Goal: Transaction & Acquisition: Purchase product/service

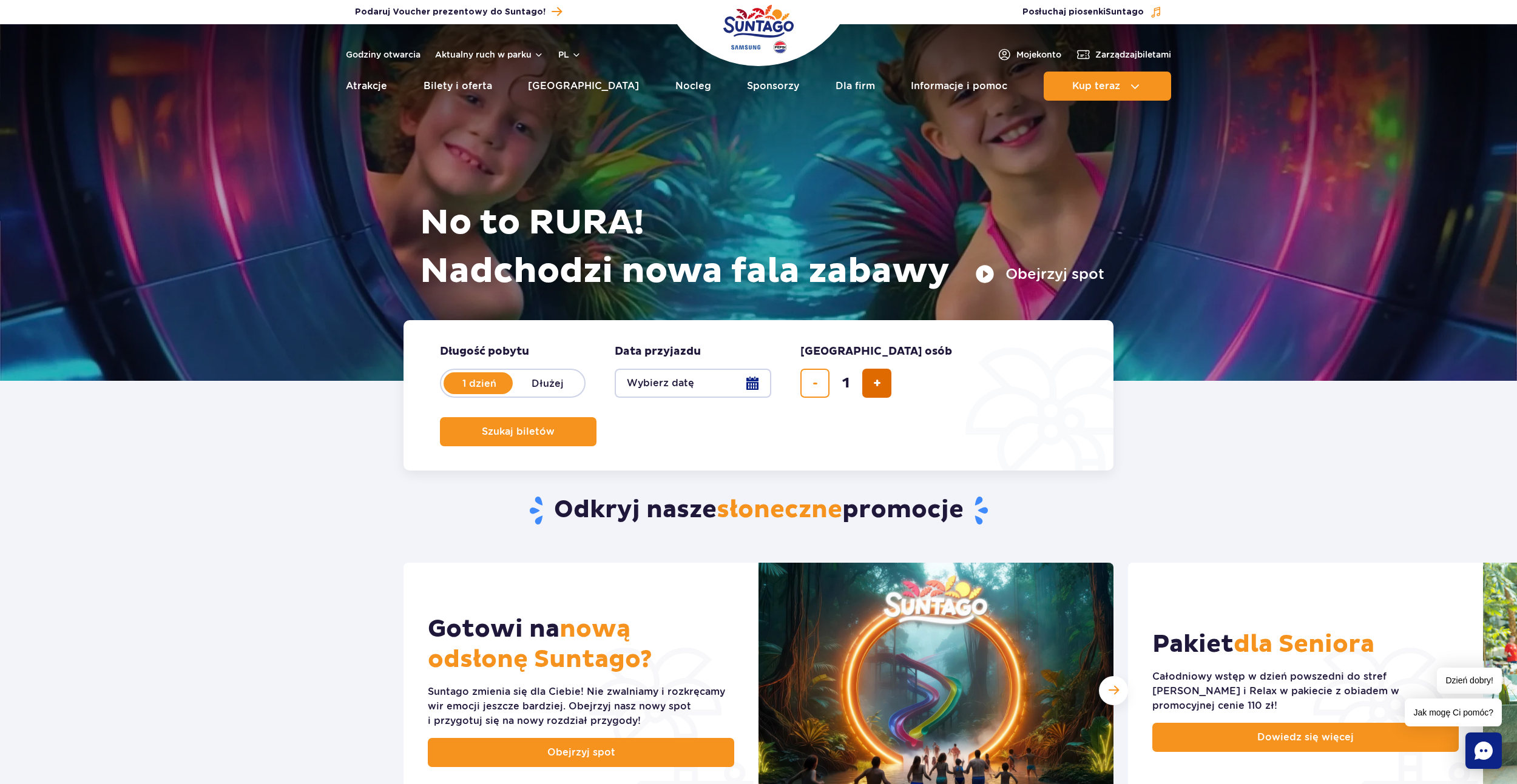
click at [866, 381] on button "dodaj bilet" at bounding box center [876, 383] width 29 height 29
type input "2"
click at [740, 382] on button "Wybierz datę" at bounding box center [693, 383] width 157 height 29
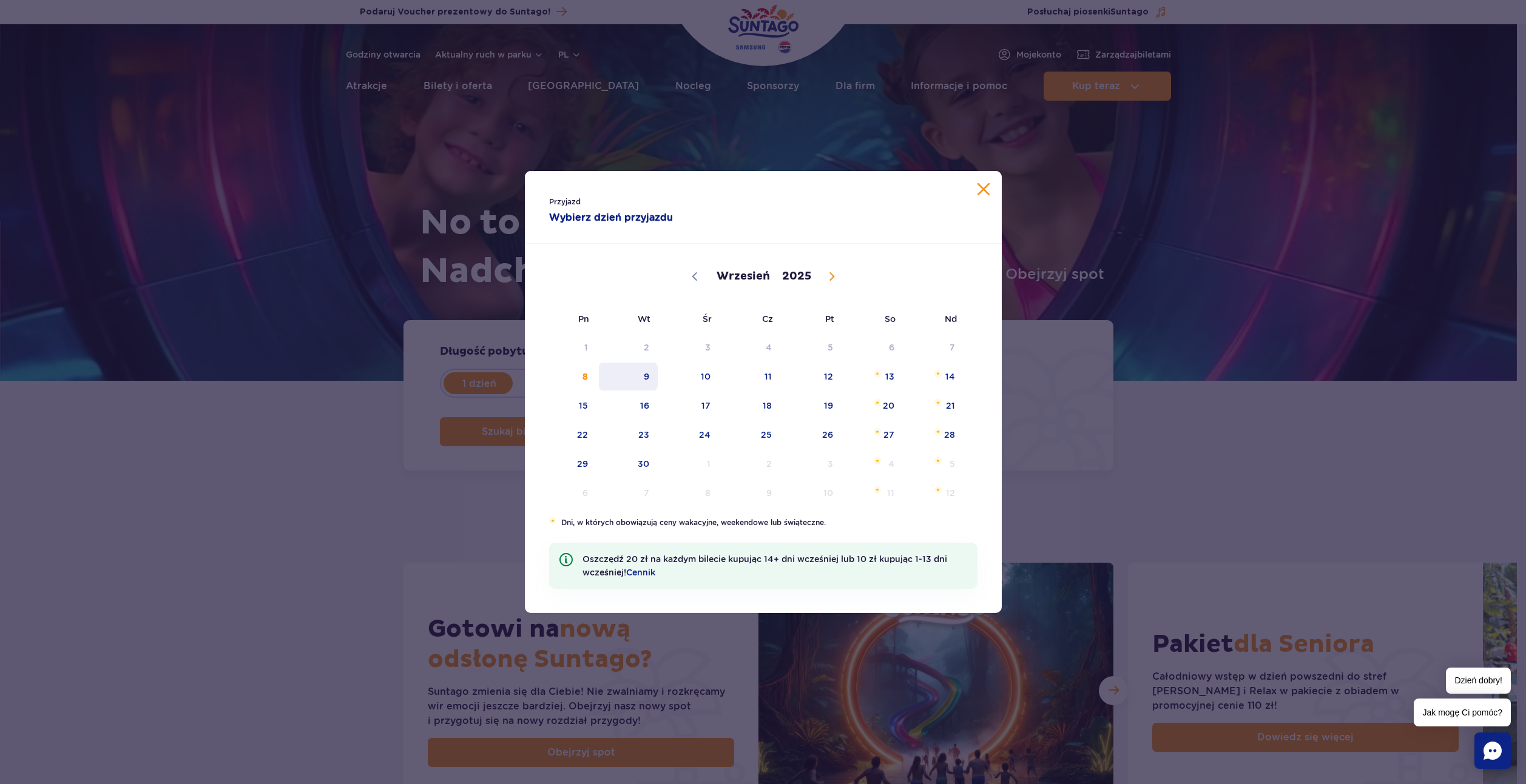
click at [654, 378] on span "9" at bounding box center [628, 377] width 61 height 28
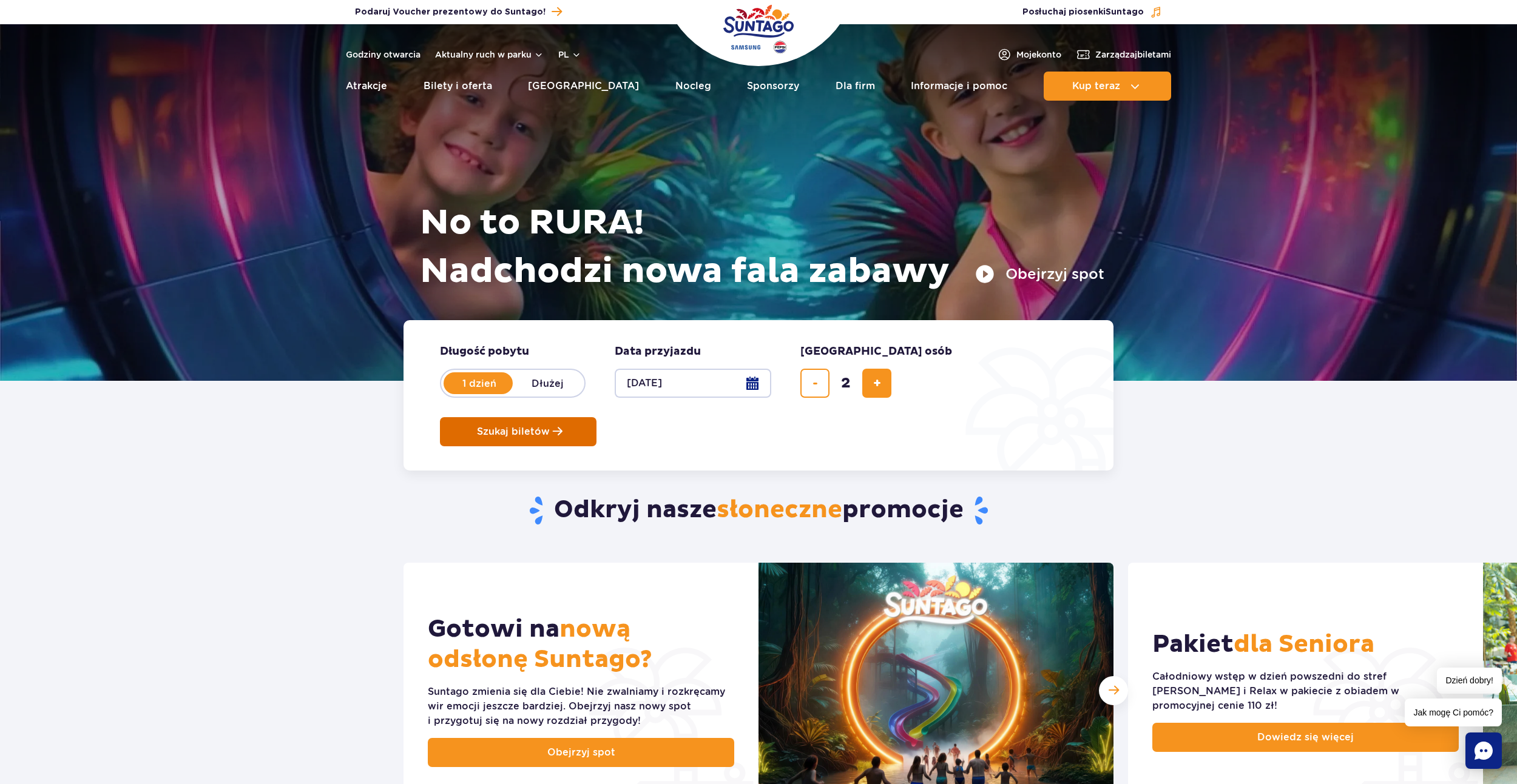
click at [550, 426] on span "Szukaj biletów" at bounding box center [513, 432] width 73 height 11
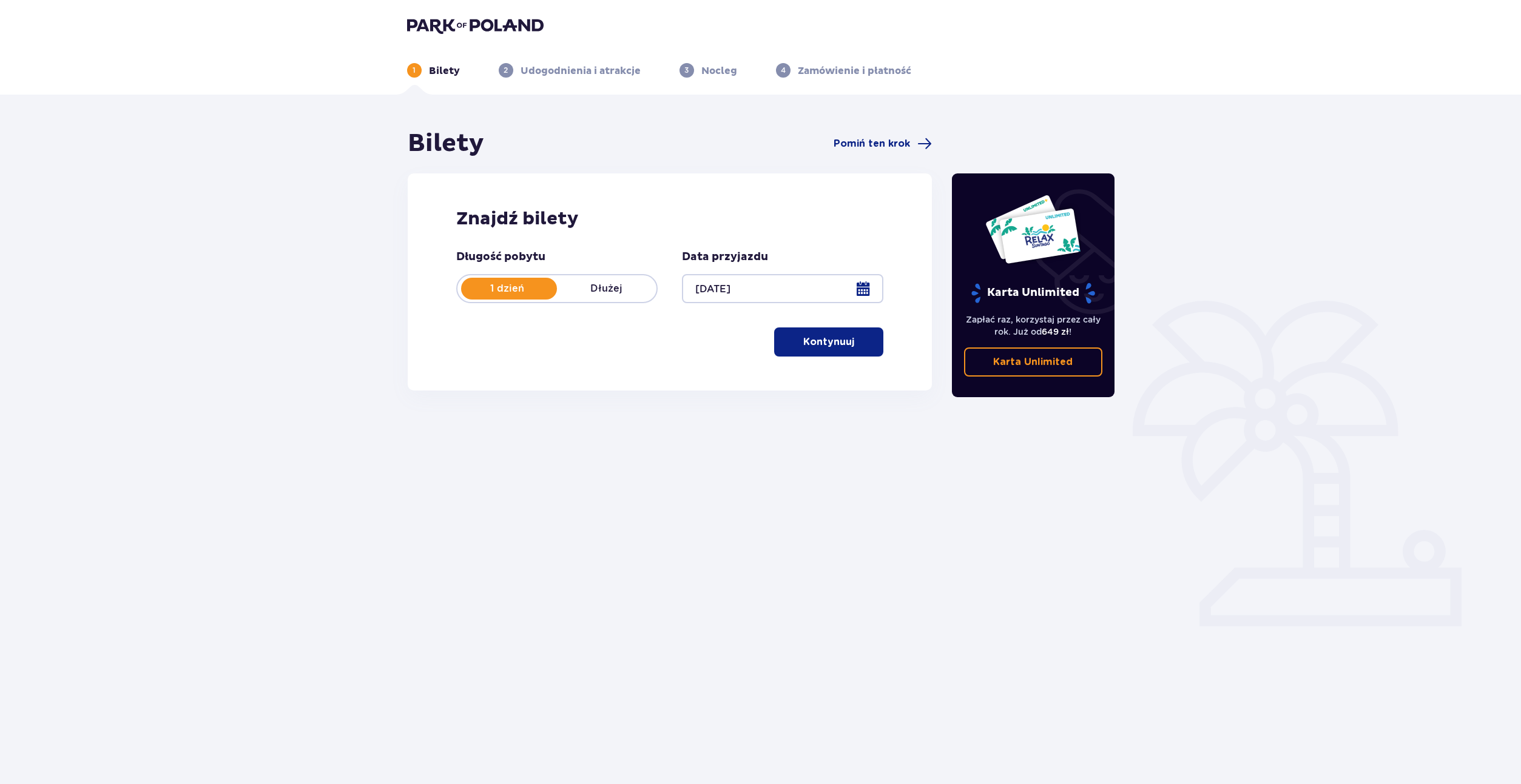
click at [831, 349] on p "Kontynuuj" at bounding box center [828, 342] width 51 height 13
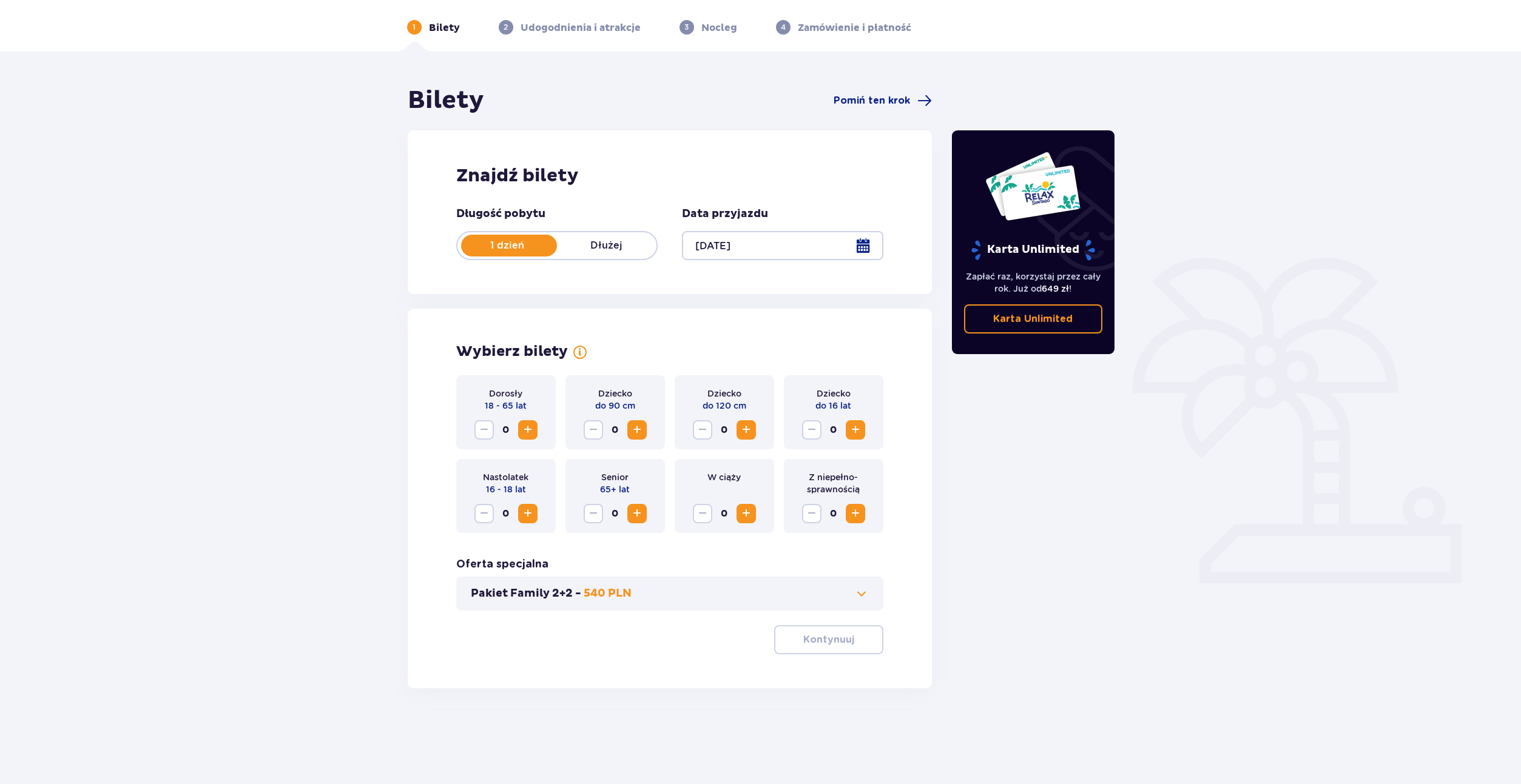
scroll to position [44, 0]
click at [526, 434] on span "Increase" at bounding box center [528, 429] width 15 height 15
click at [832, 641] on p "Kontynuuj" at bounding box center [828, 639] width 51 height 13
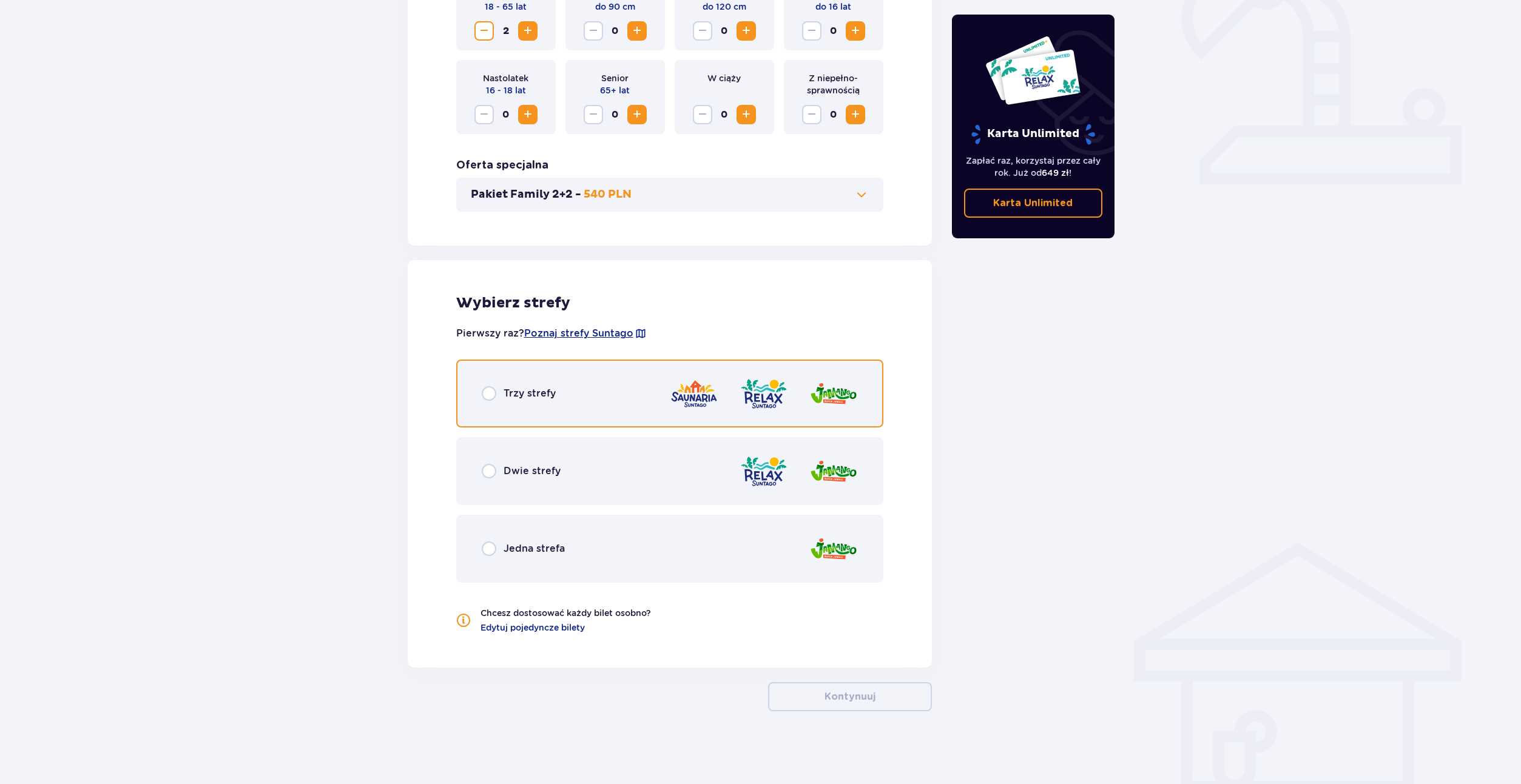
click at [488, 396] on input "radio" at bounding box center [489, 394] width 15 height 15
radio input "true"
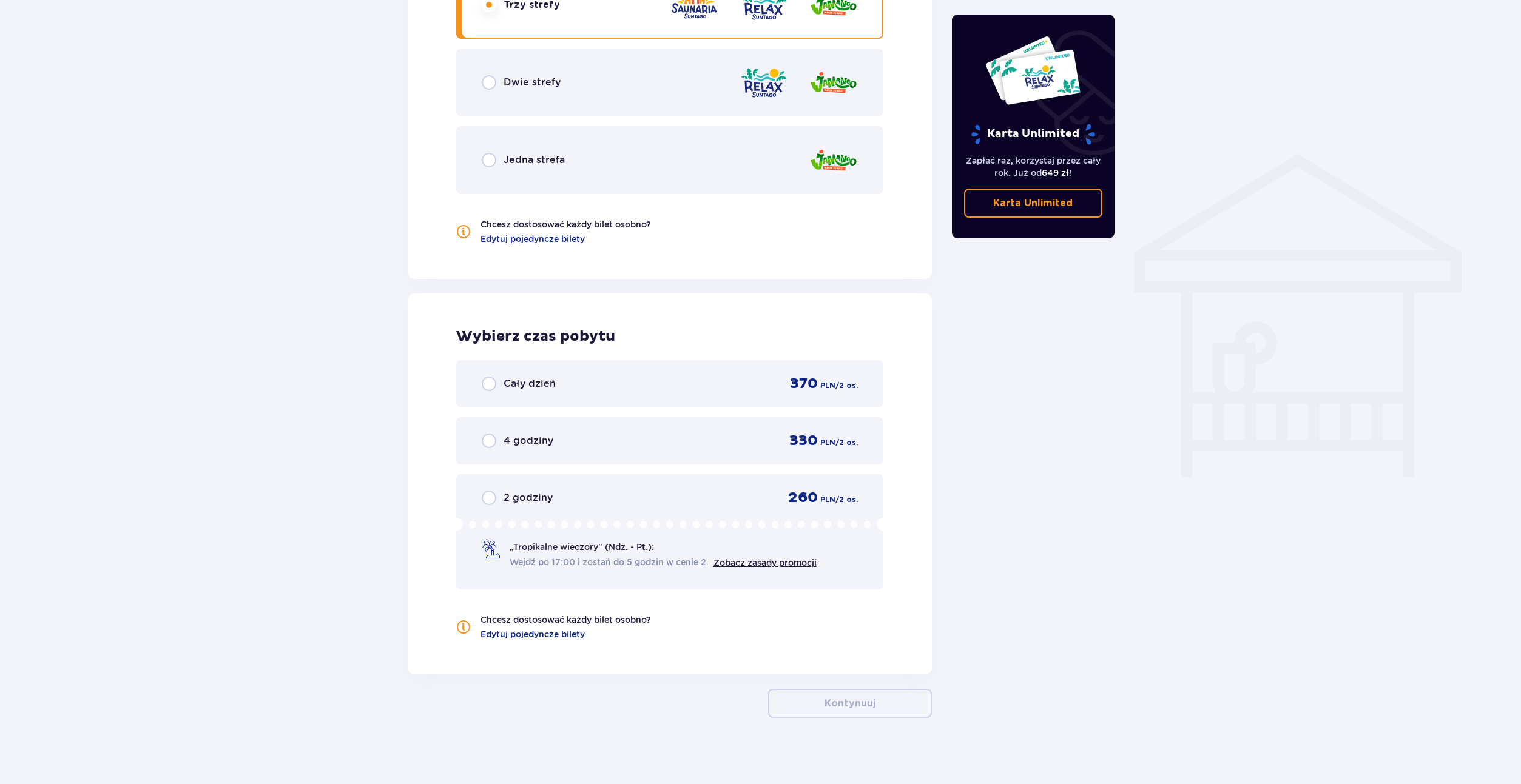
scroll to position [838, 0]
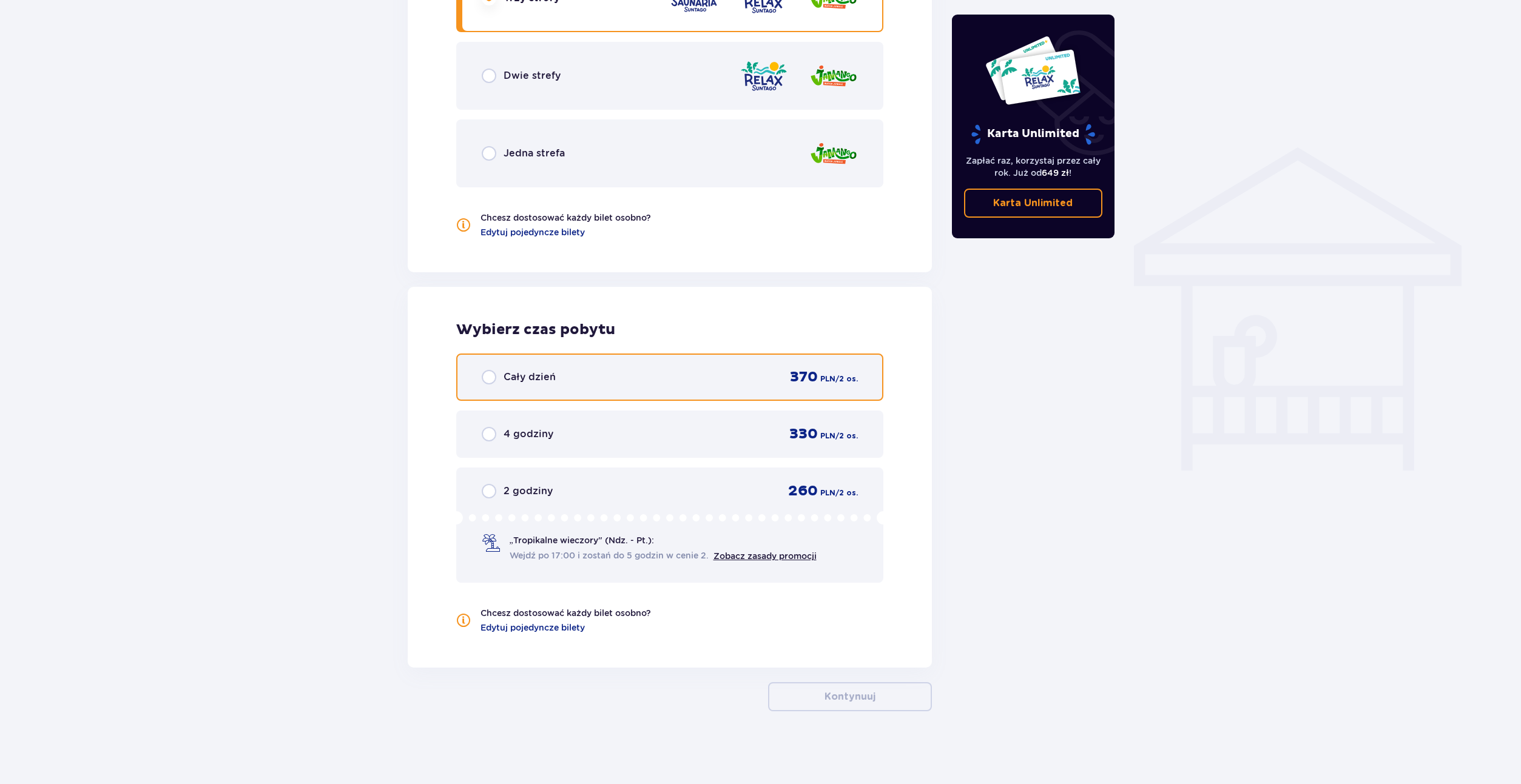
click at [490, 378] on input "radio" at bounding box center [489, 378] width 15 height 15
radio input "true"
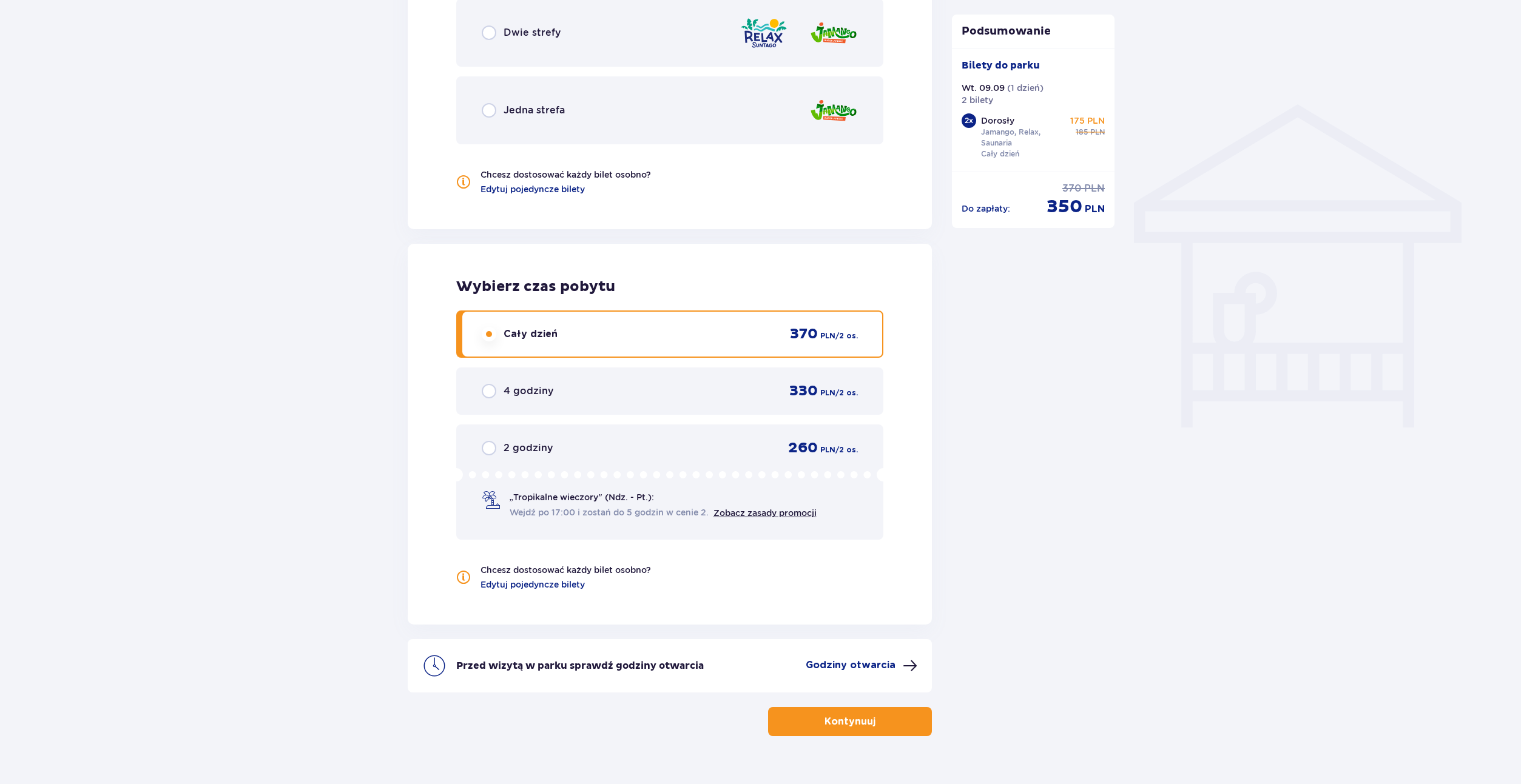
scroll to position [905, 0]
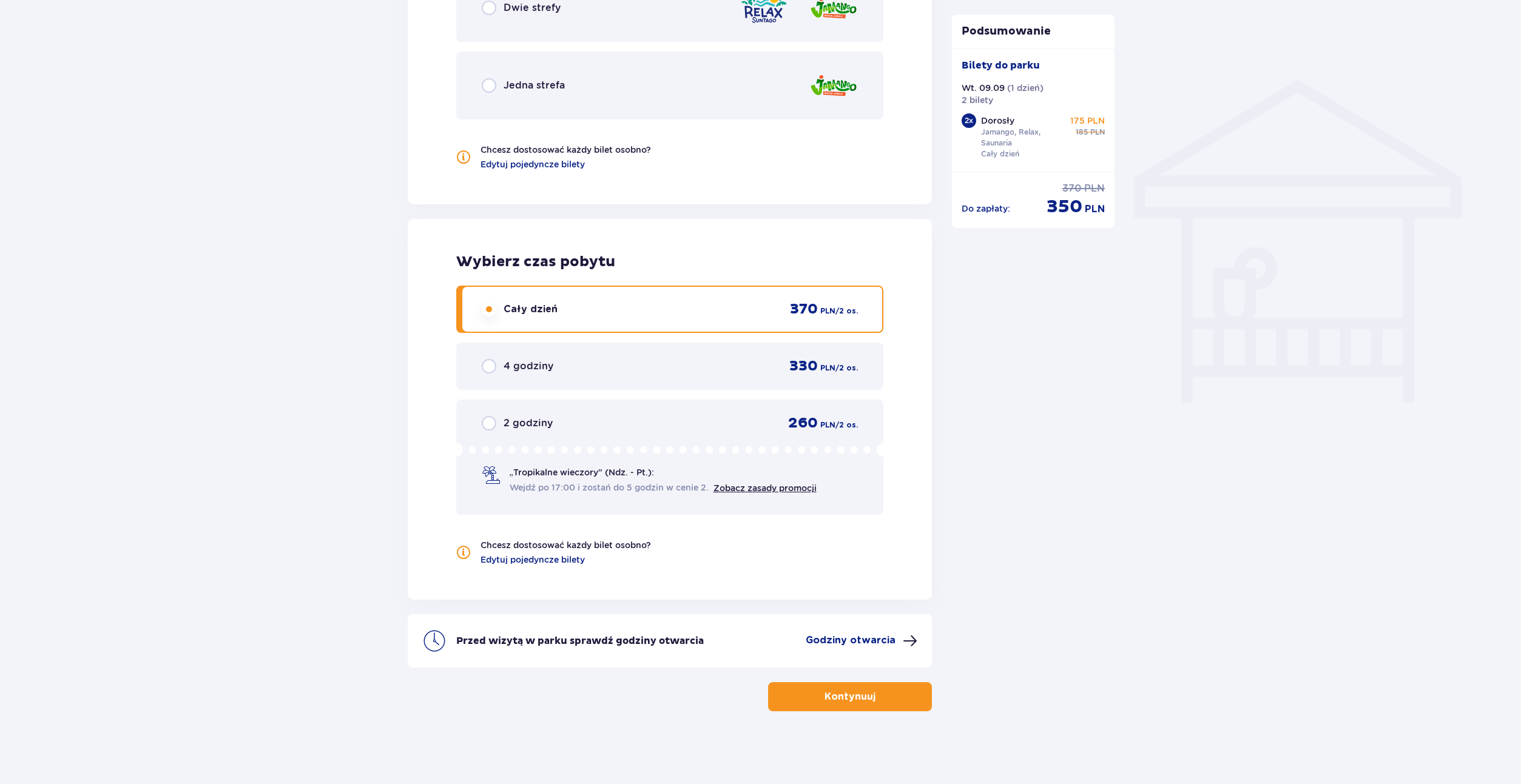
click at [885, 693] on span "button" at bounding box center [878, 697] width 15 height 15
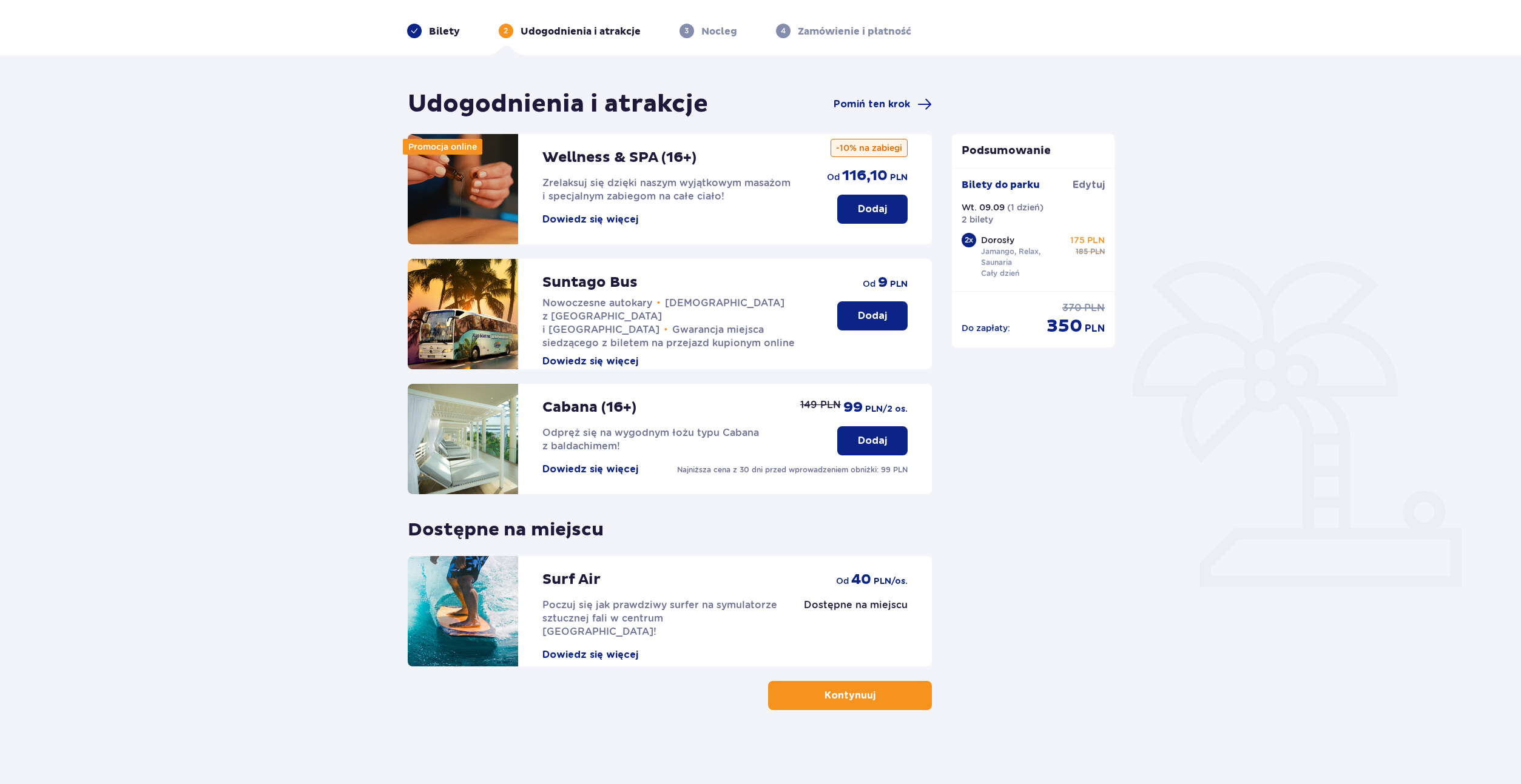
scroll to position [44, 0]
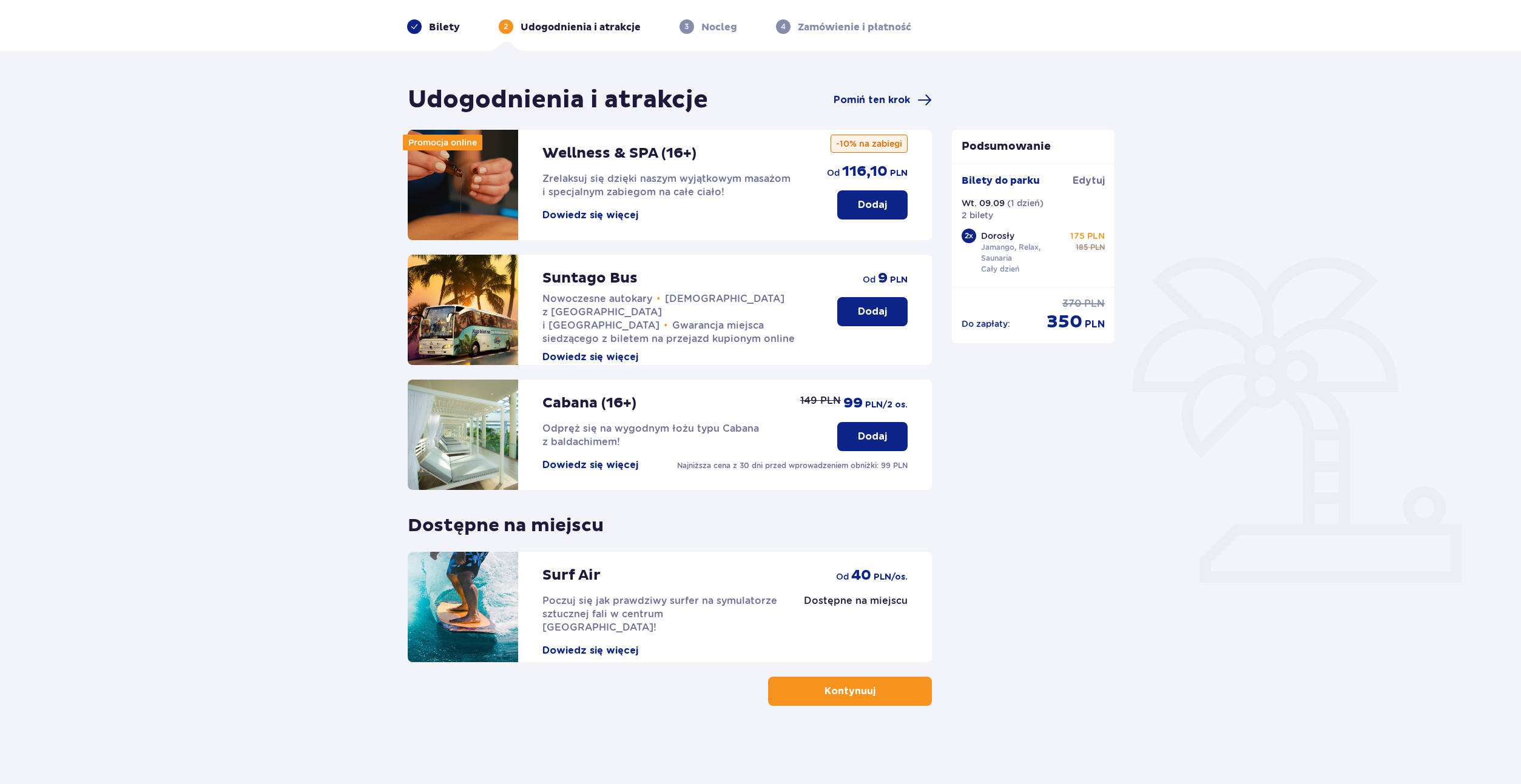
click at [853, 690] on p "Kontynuuj" at bounding box center [850, 692] width 51 height 13
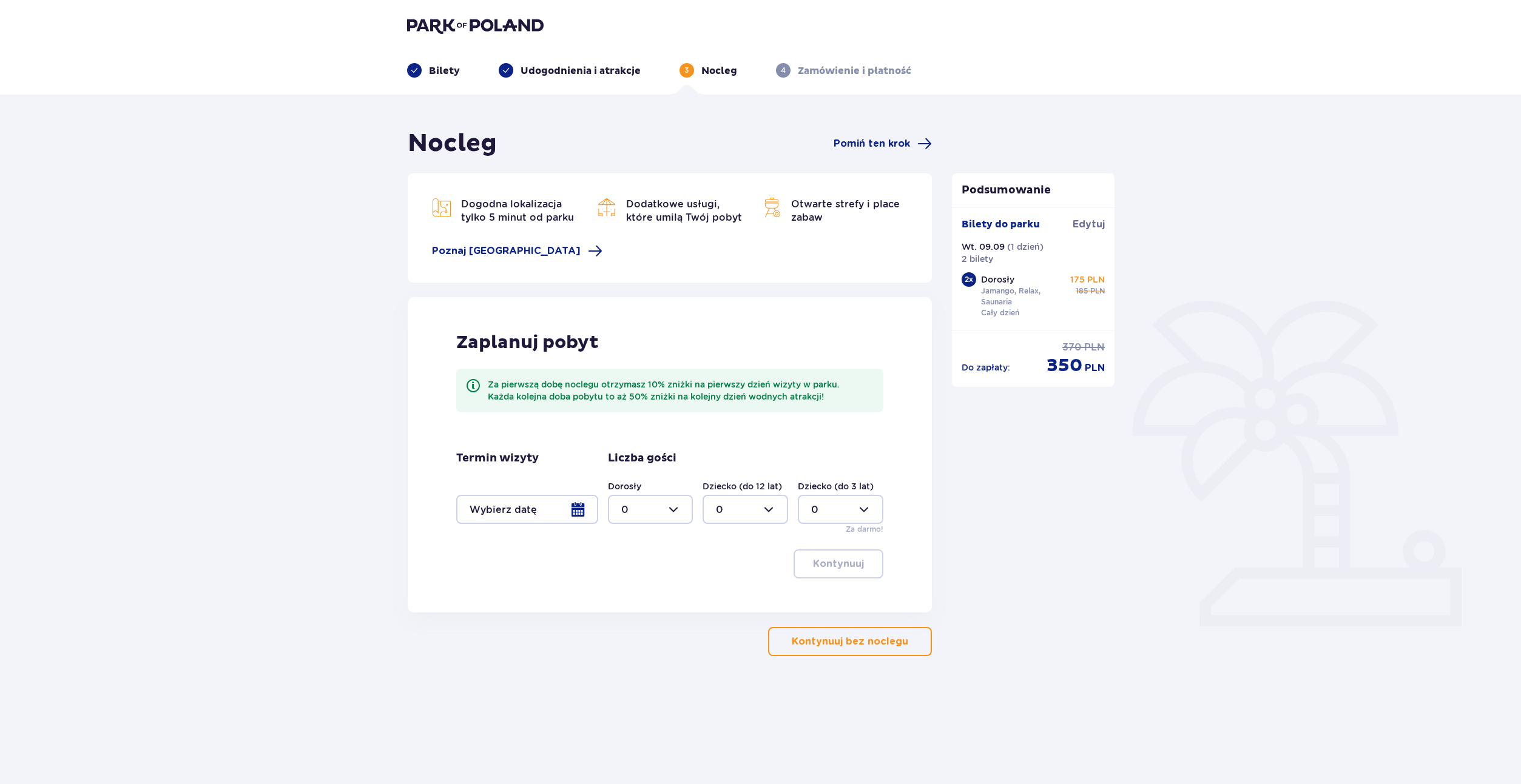
click at [903, 648] on span "button" at bounding box center [911, 641] width 15 height 15
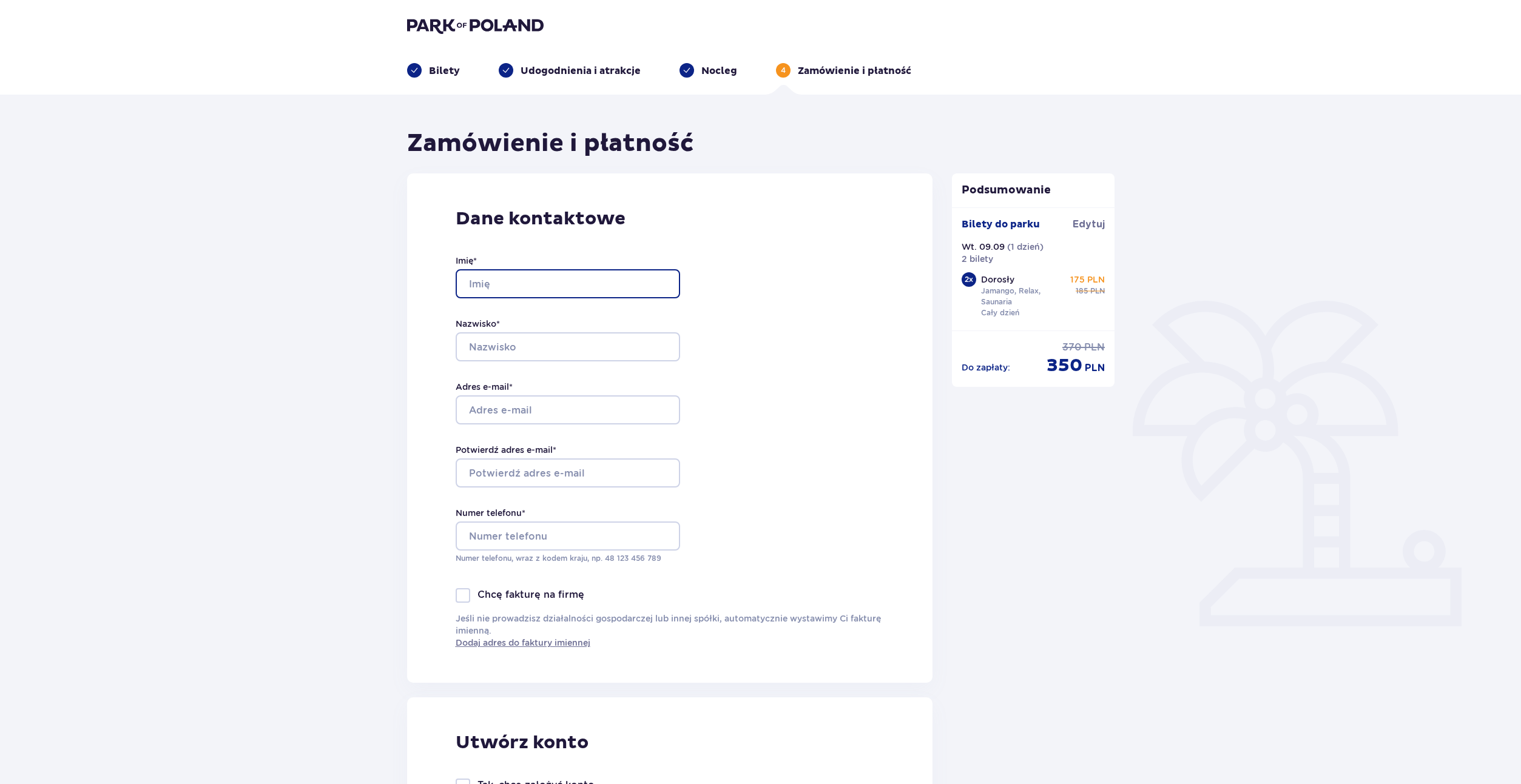
click at [492, 280] on input "Imię *" at bounding box center [567, 283] width 224 height 29
type input "Daniel"
type input "Piotrowicz"
type input "[EMAIL_ADDRESS][DOMAIN_NAME]"
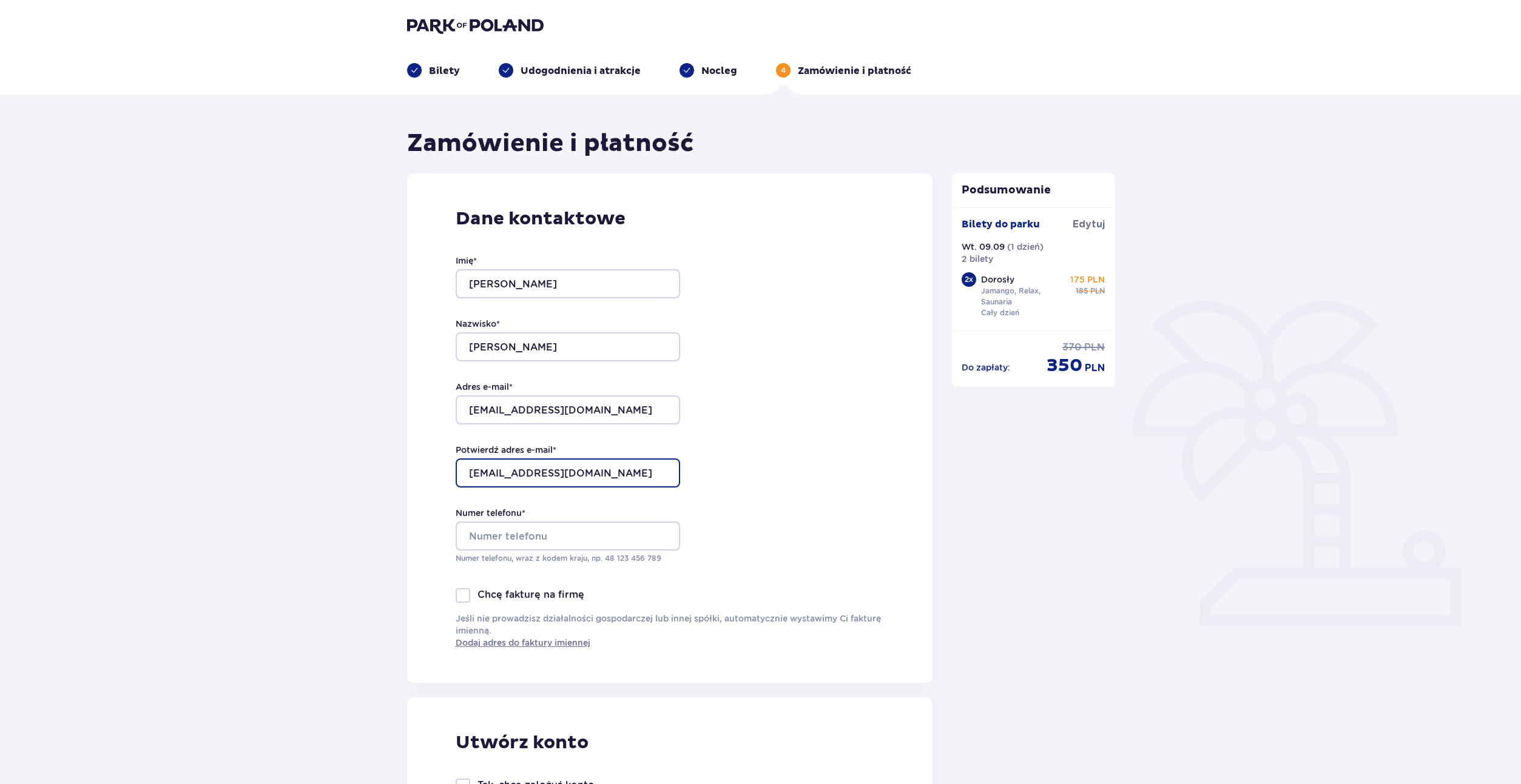
type input "[EMAIL_ADDRESS][DOMAIN_NAME]"
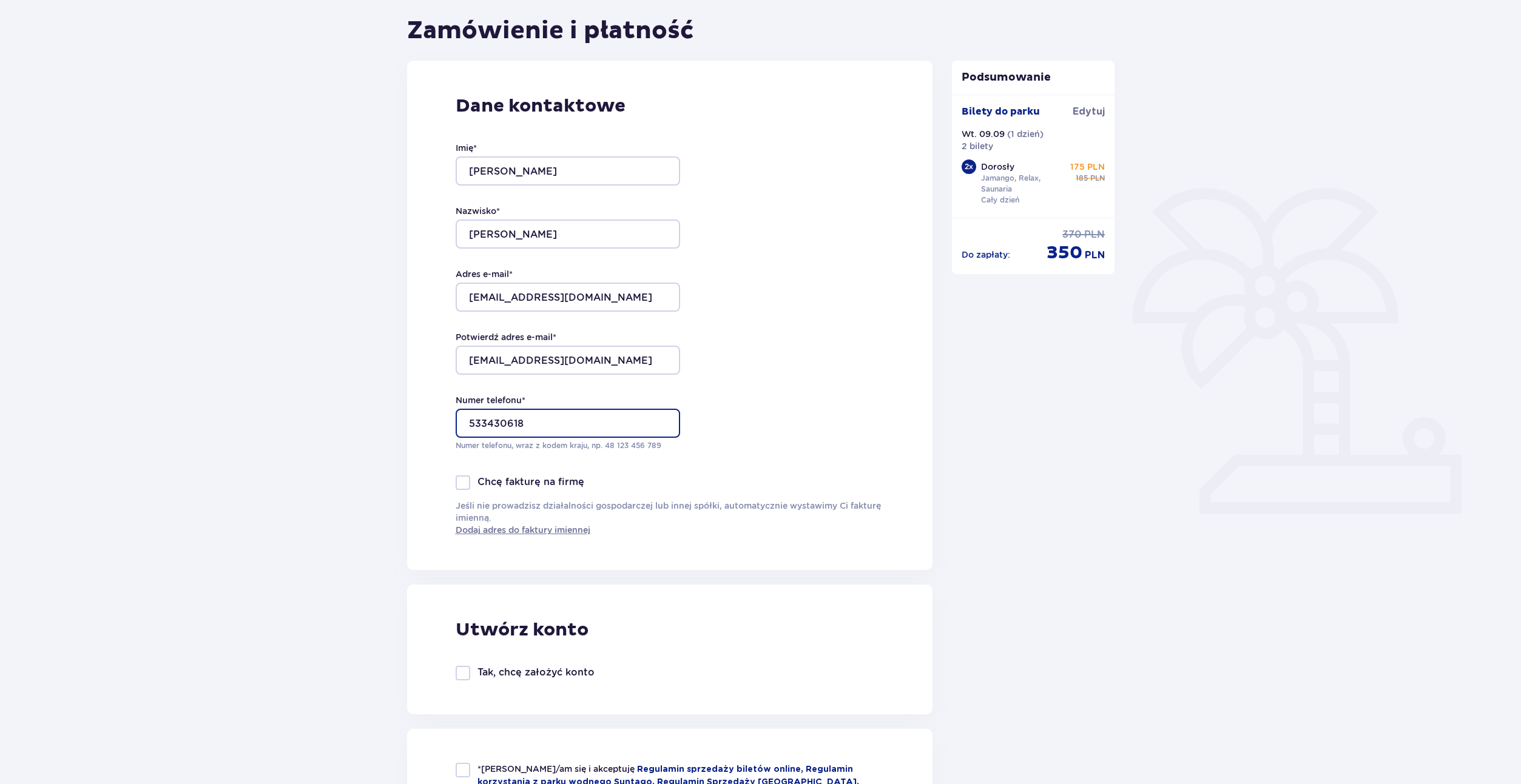
scroll to position [121, 0]
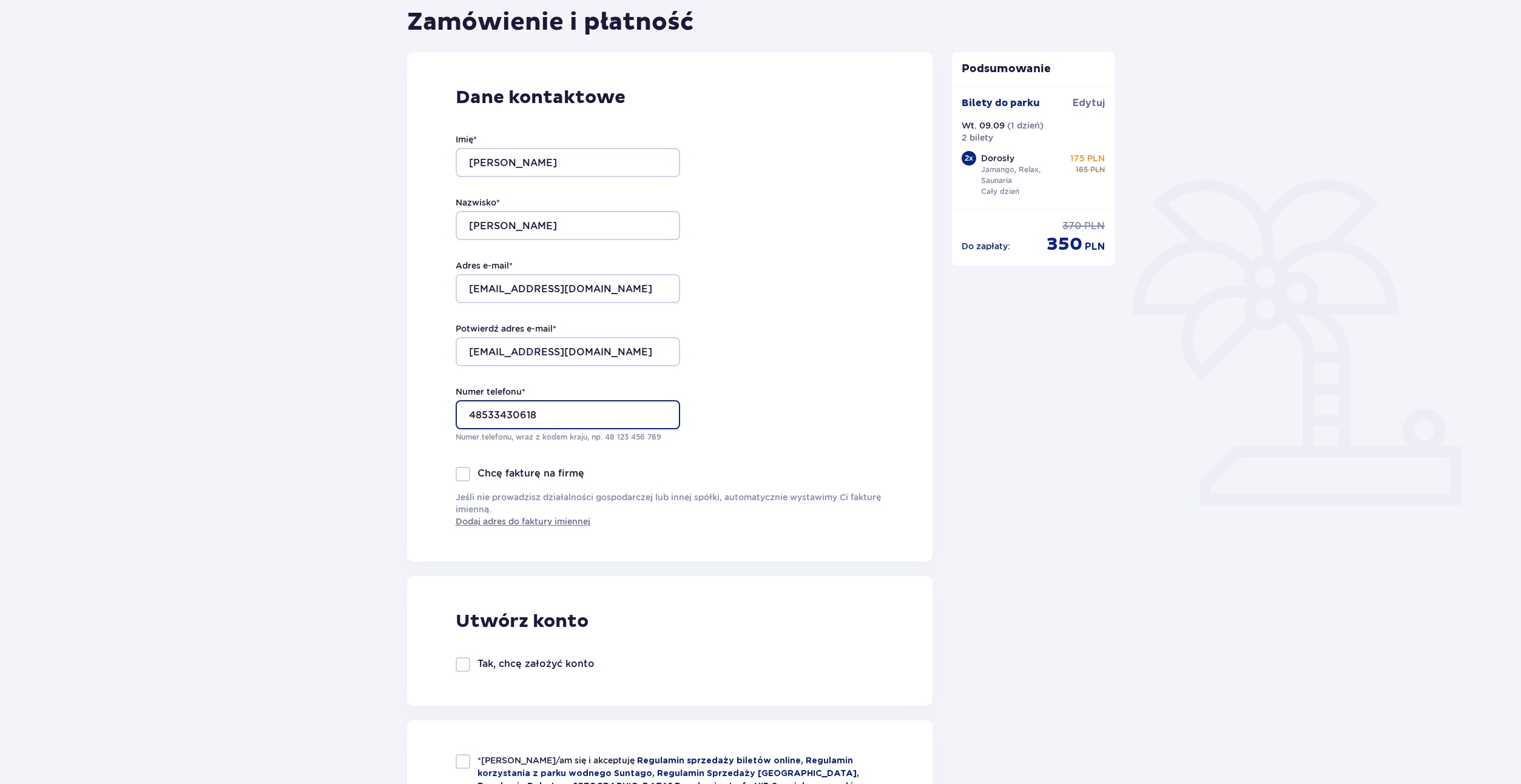
type input "48533430618"
click at [415, 431] on div "Dane kontaktowe Imię * Daniel Nazwisko * Piotrowicz Adres e-mail * daniobox655@…" at bounding box center [670, 307] width 526 height 509
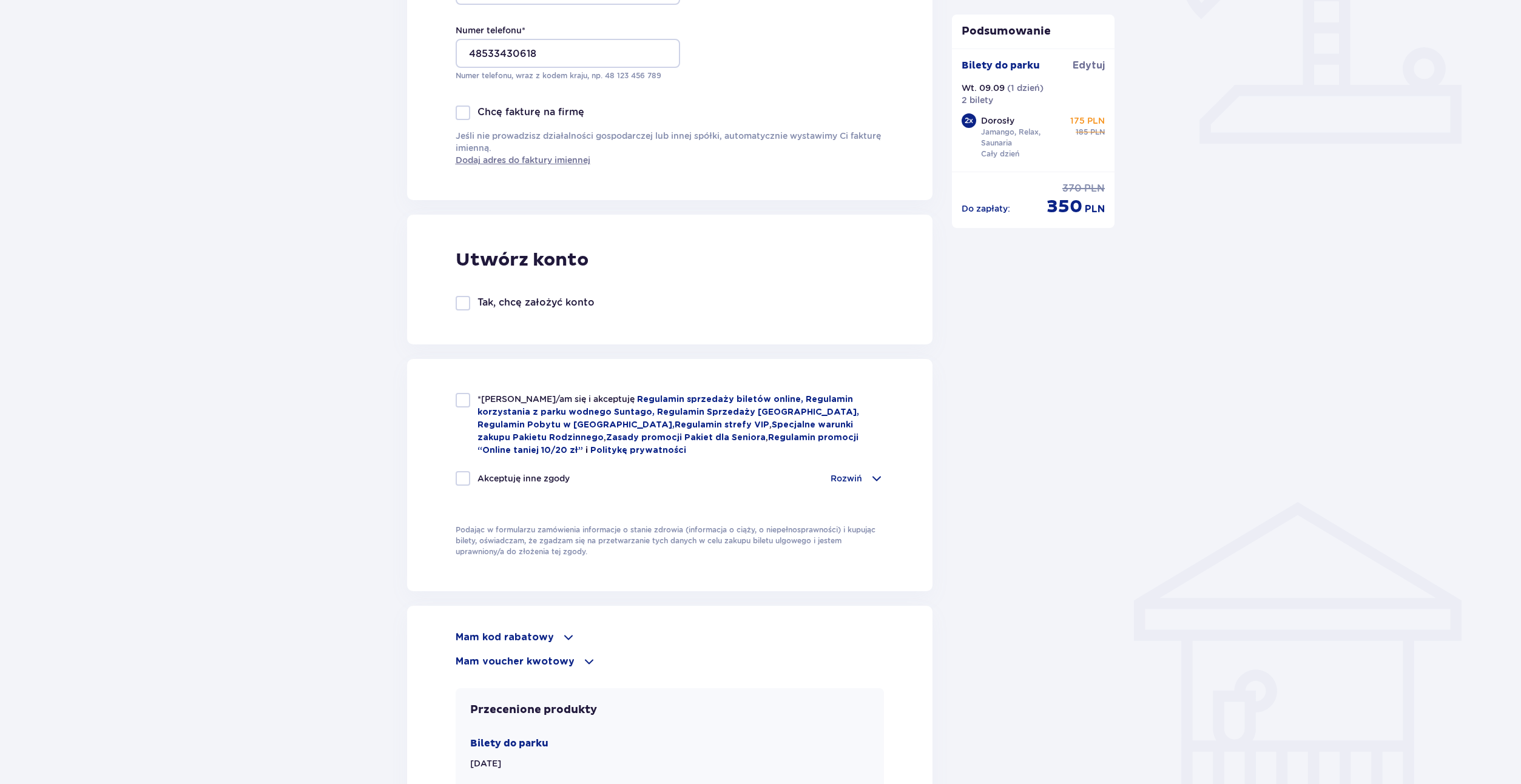
scroll to position [485, 0]
click at [460, 405] on div at bounding box center [463, 398] width 15 height 15
checkbox input "true"
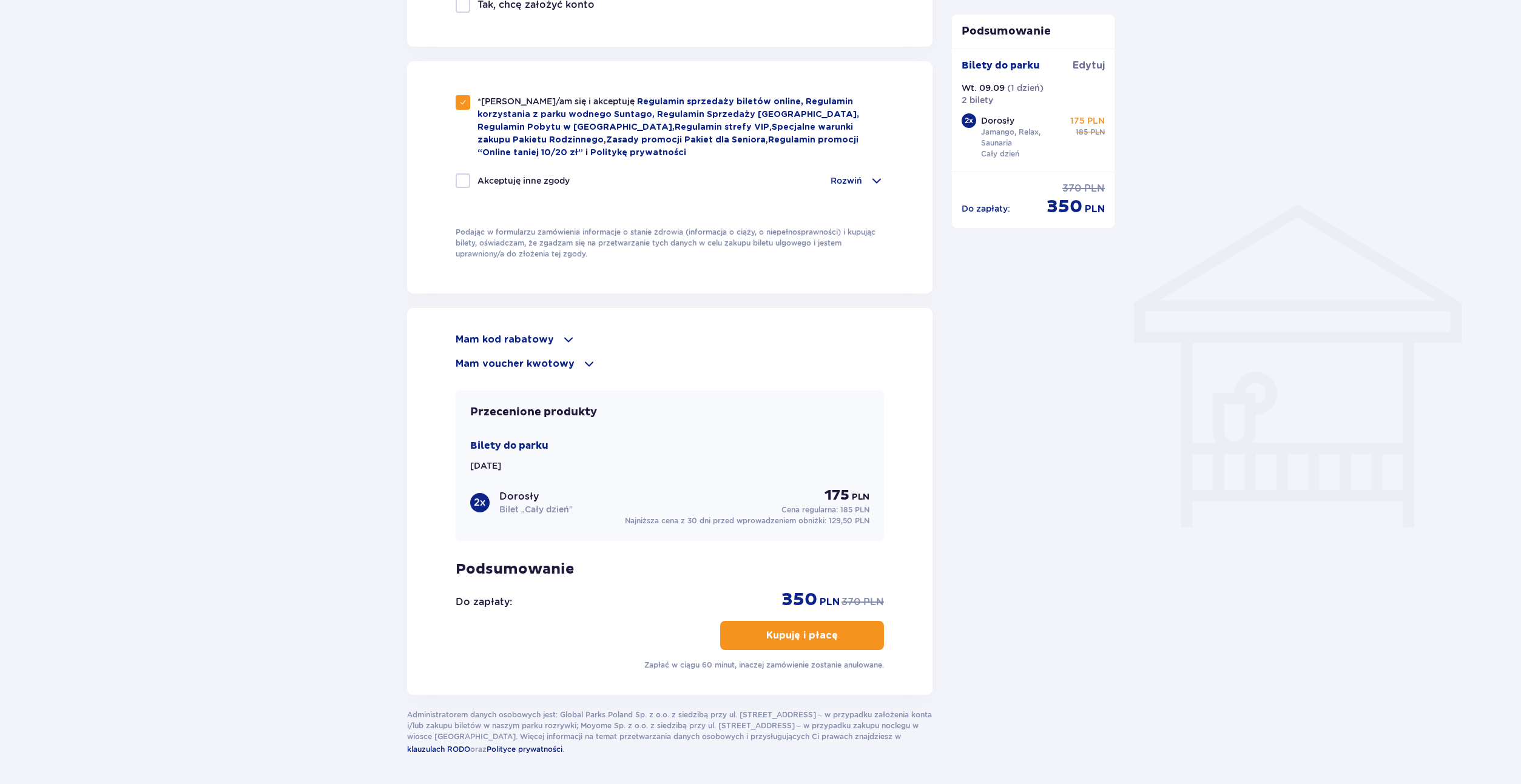
scroll to position [789, 0]
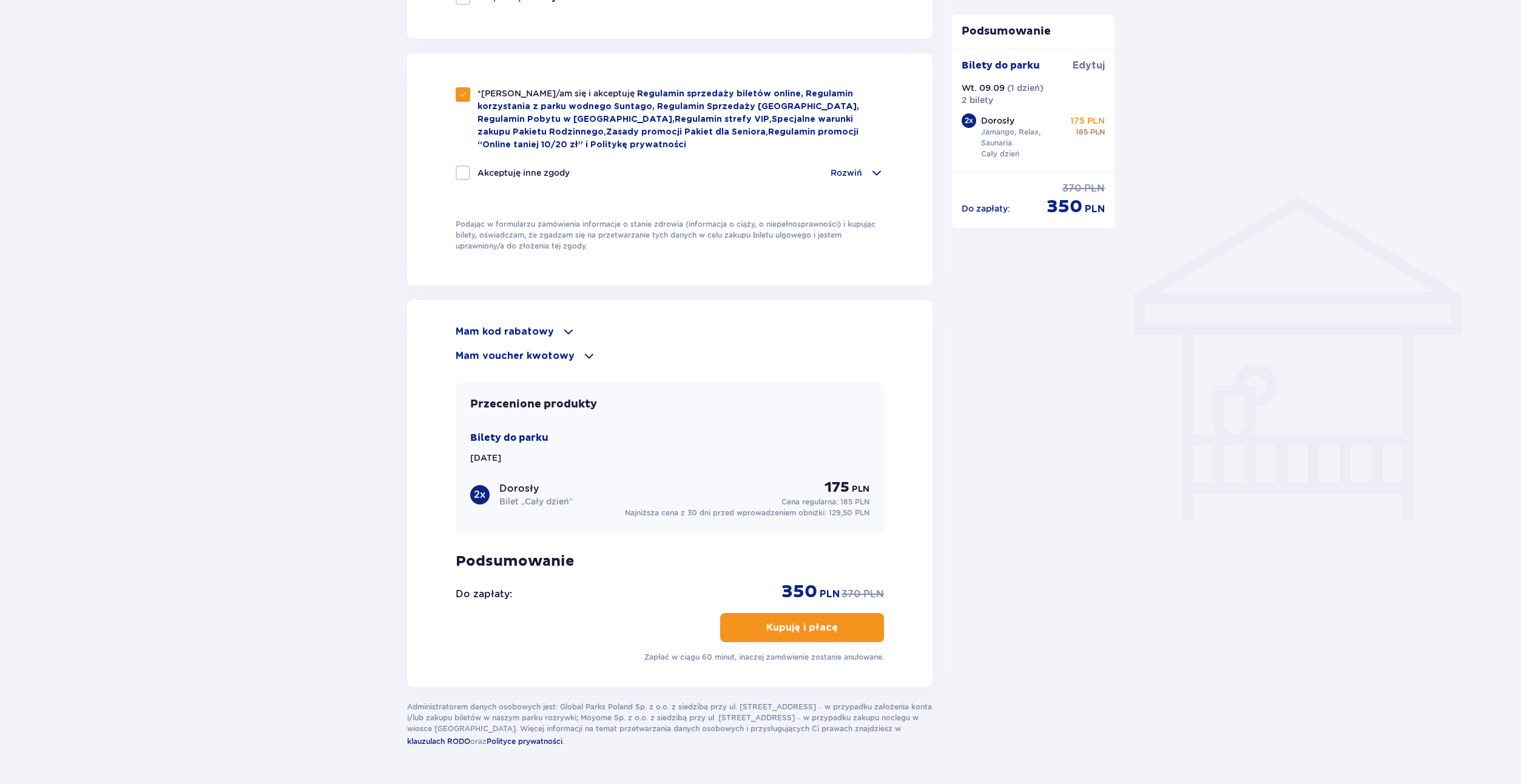
drag, startPoint x: 843, startPoint y: 627, endPoint x: 289, endPoint y: 504, distance: 567.5
click at [281, 520] on div "Zamówienie i płatność Dane kontaktowe Imię * Daniel Nazwisko * Piotrowicz Adres…" at bounding box center [760, 64] width 1521 height 1514
click at [799, 629] on p "Kupuję i płacę" at bounding box center [802, 628] width 72 height 13
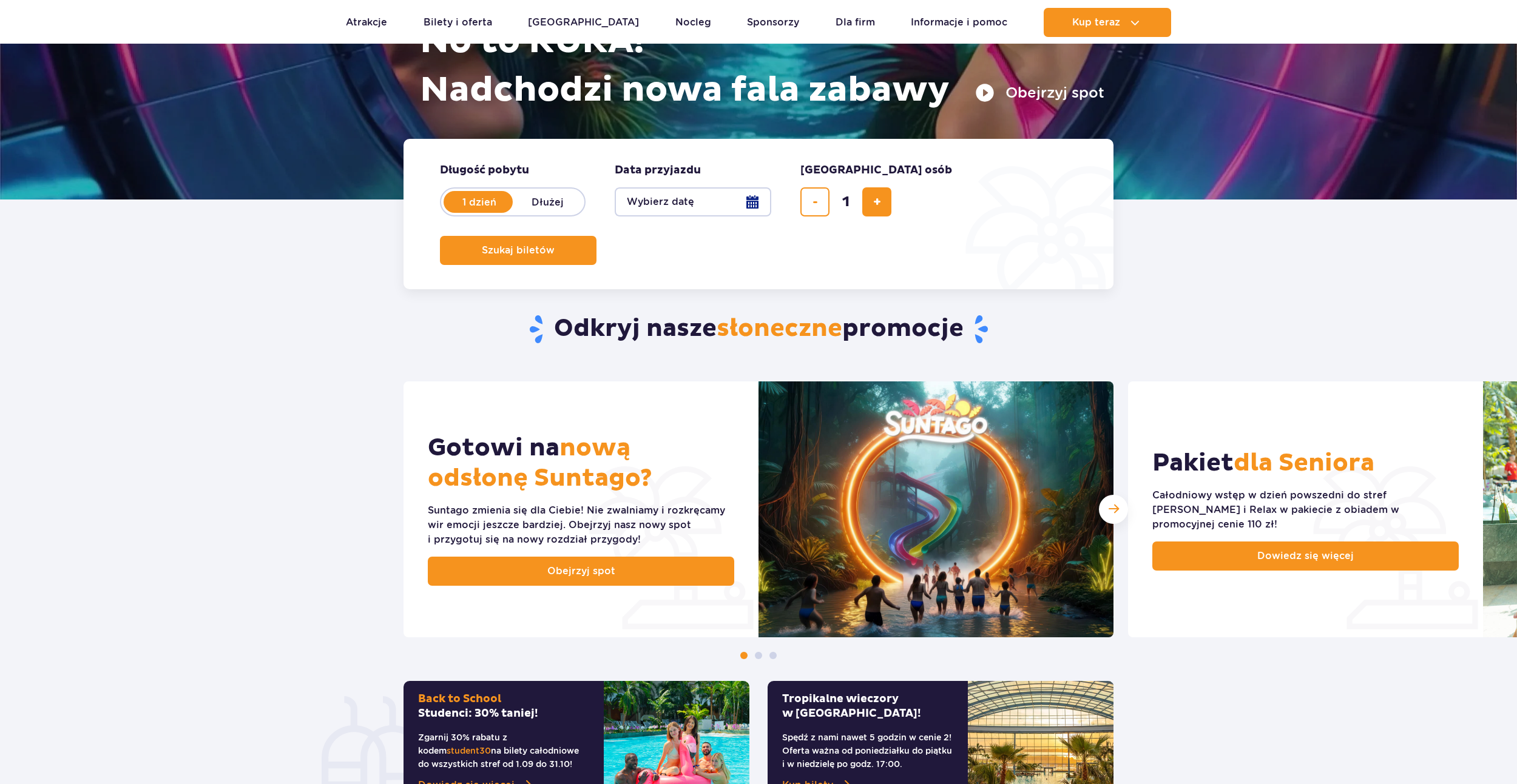
scroll to position [182, 0]
click at [1114, 512] on span "Następny slajd" at bounding box center [1113, 508] width 10 height 11
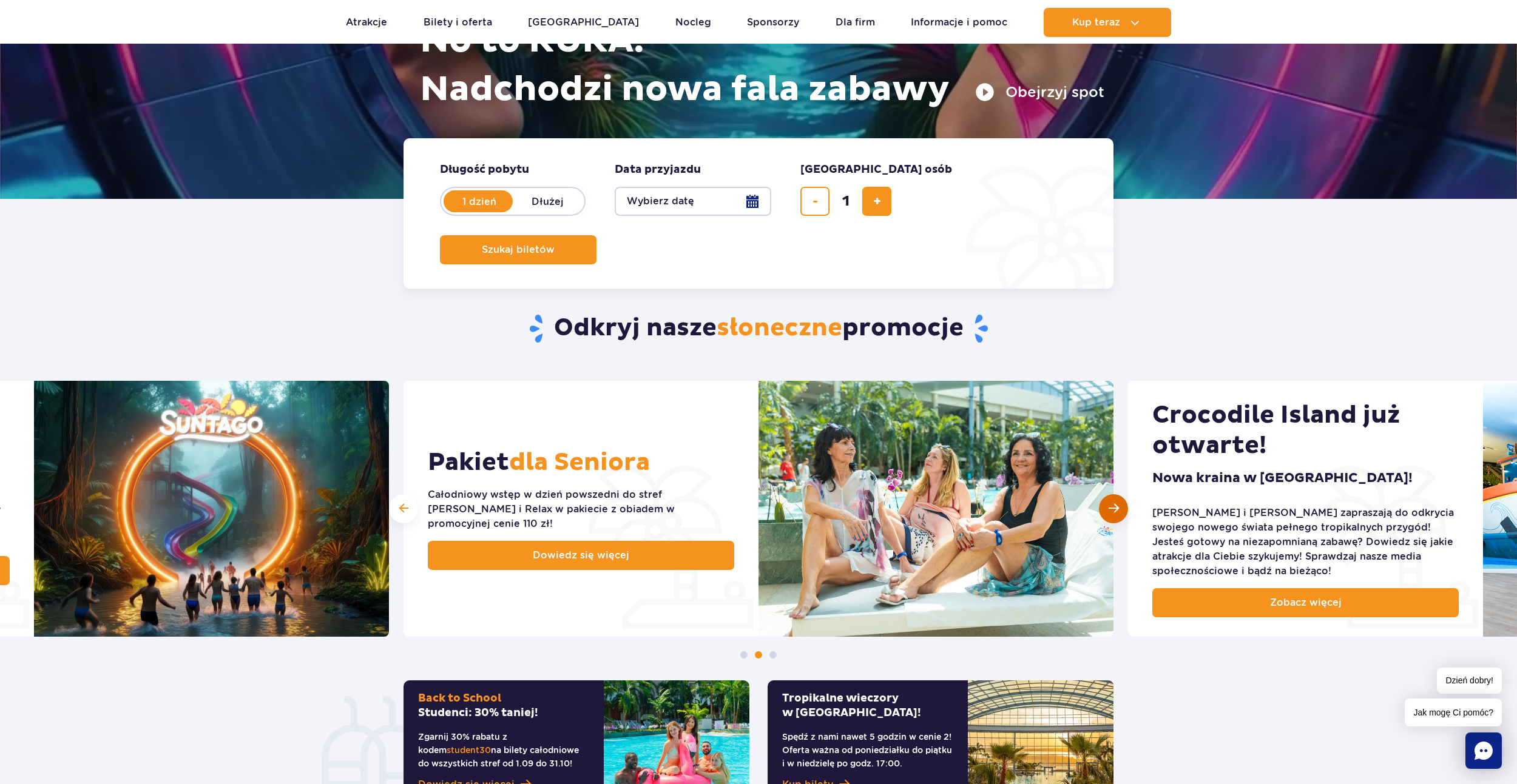
click at [1114, 512] on span "Następny slajd" at bounding box center [1113, 508] width 10 height 11
